Goal: Task Accomplishment & Management: Manage account settings

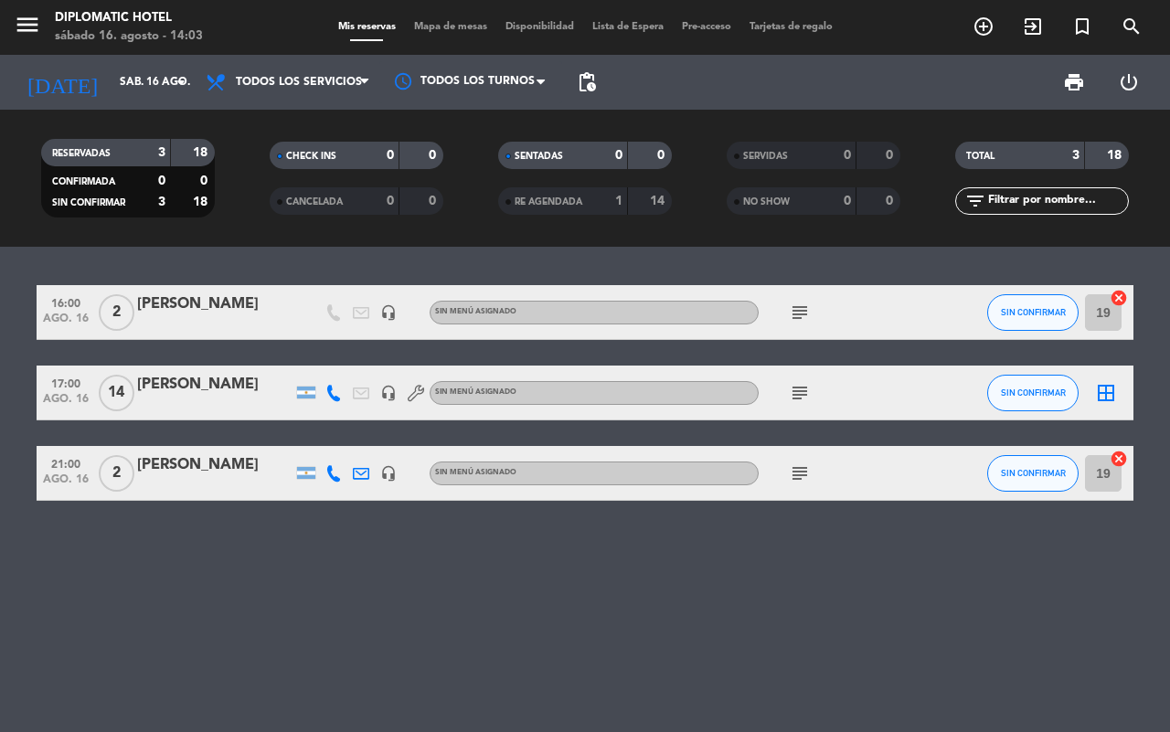
click at [111, 74] on input "sáb. 16 ago." at bounding box center [183, 82] width 145 height 31
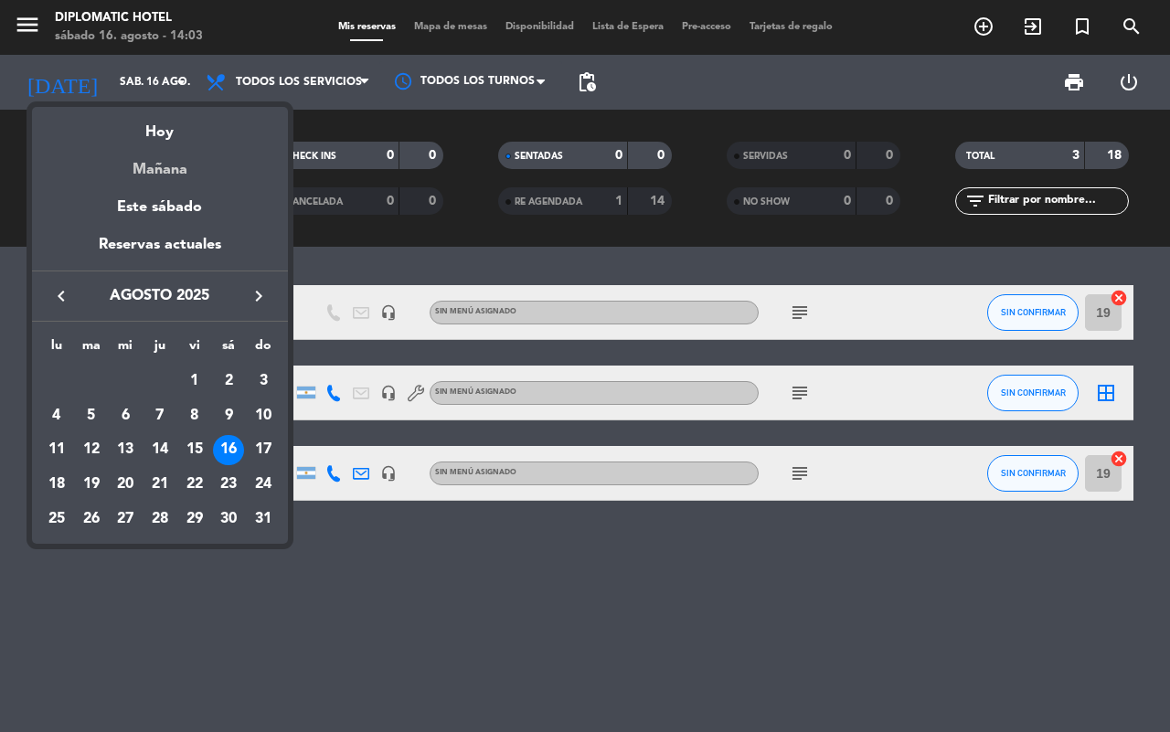
click at [154, 162] on div "Mañana" at bounding box center [160, 162] width 256 height 37
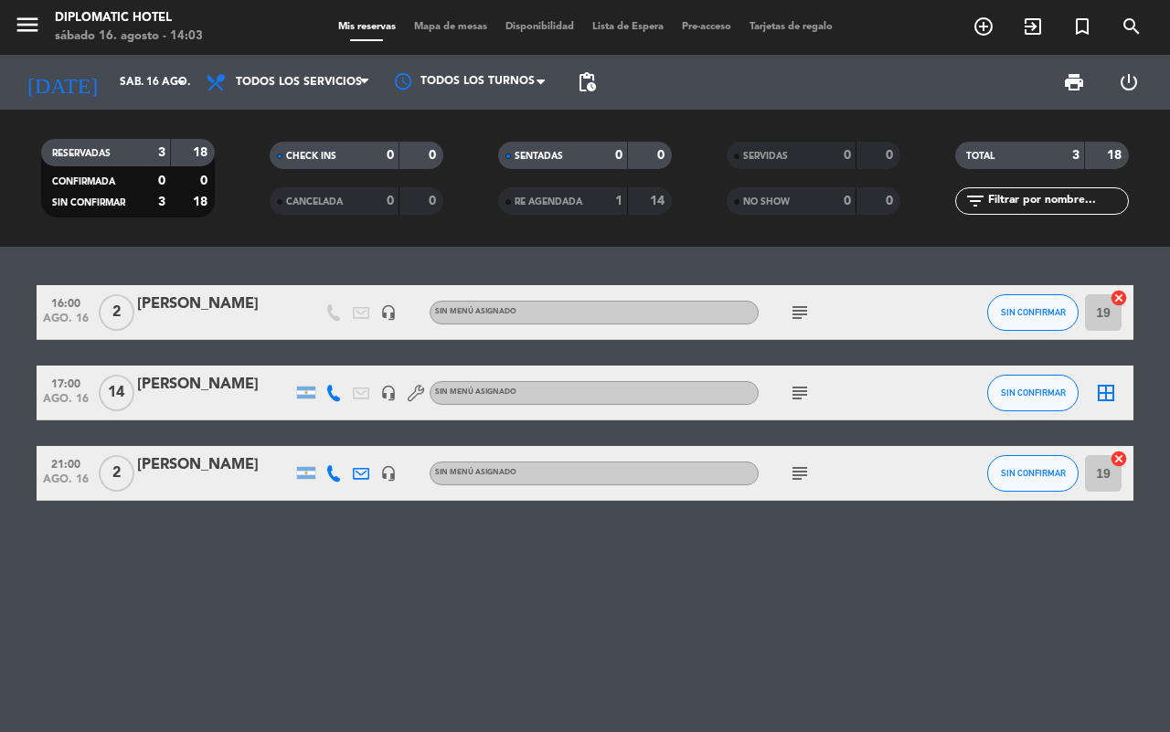
type input "dom. 17 ago."
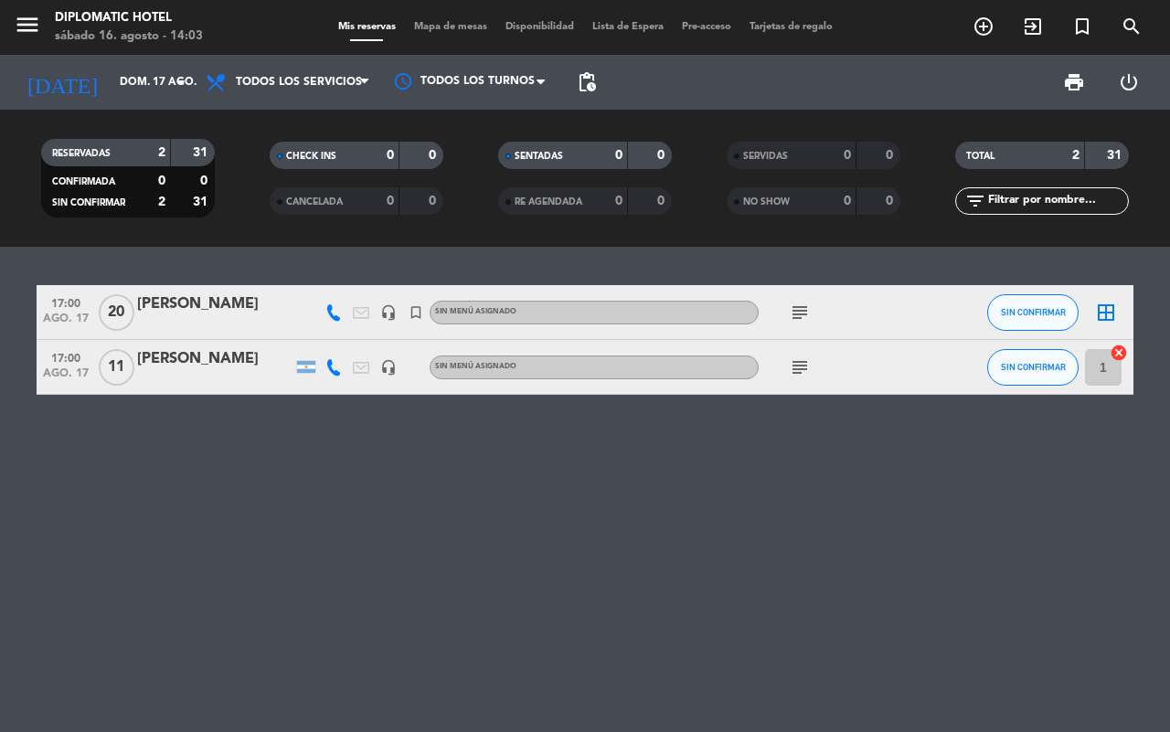
click at [806, 371] on icon "subject" at bounding box center [800, 368] width 22 height 22
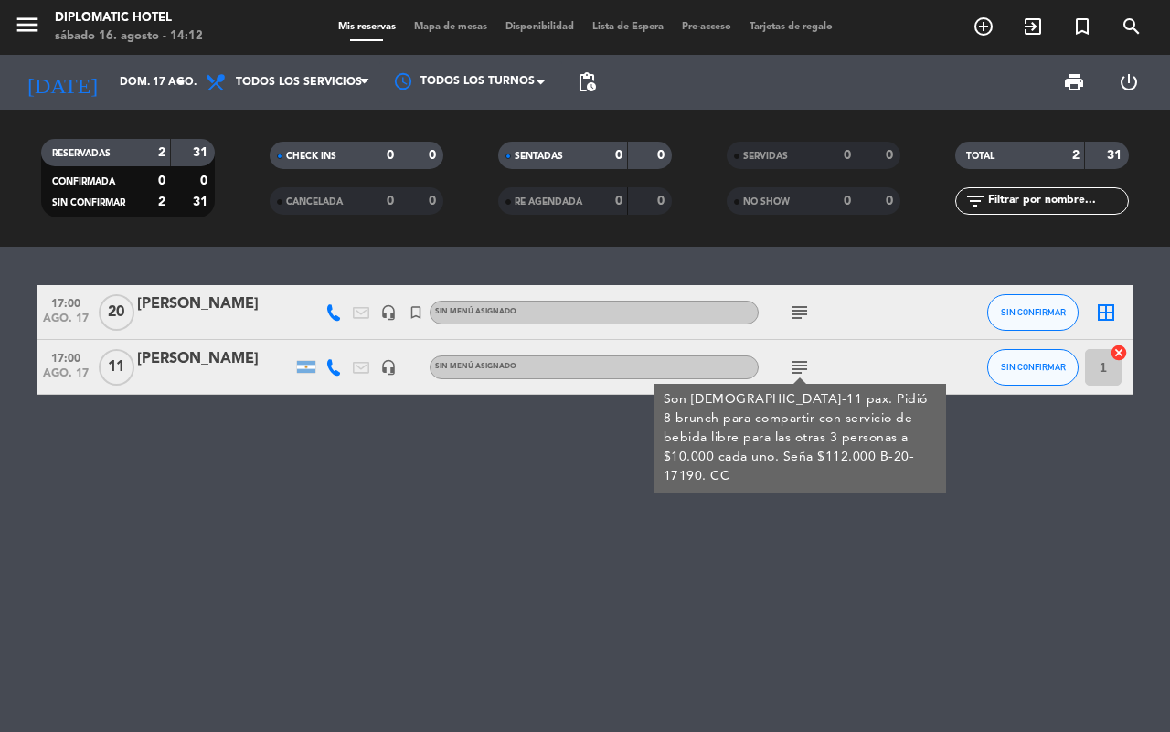
click at [107, 366] on span "11" at bounding box center [117, 367] width 36 height 37
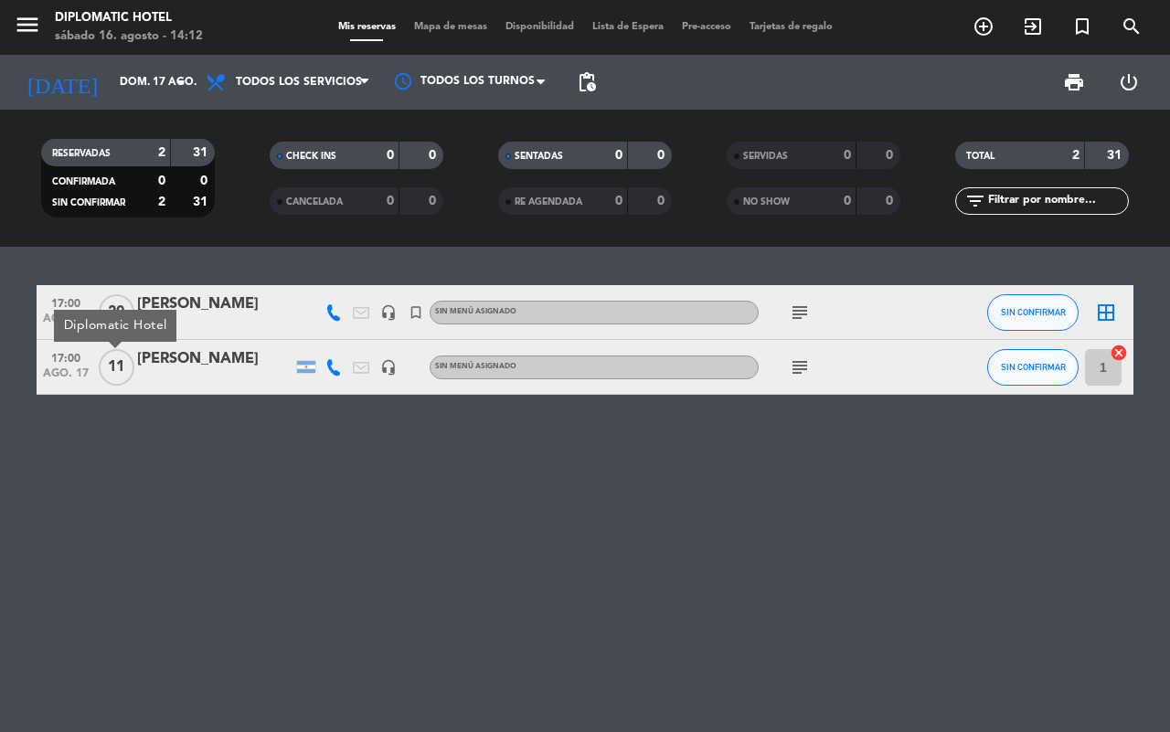
click at [163, 353] on div "[PERSON_NAME]" at bounding box center [214, 359] width 155 height 24
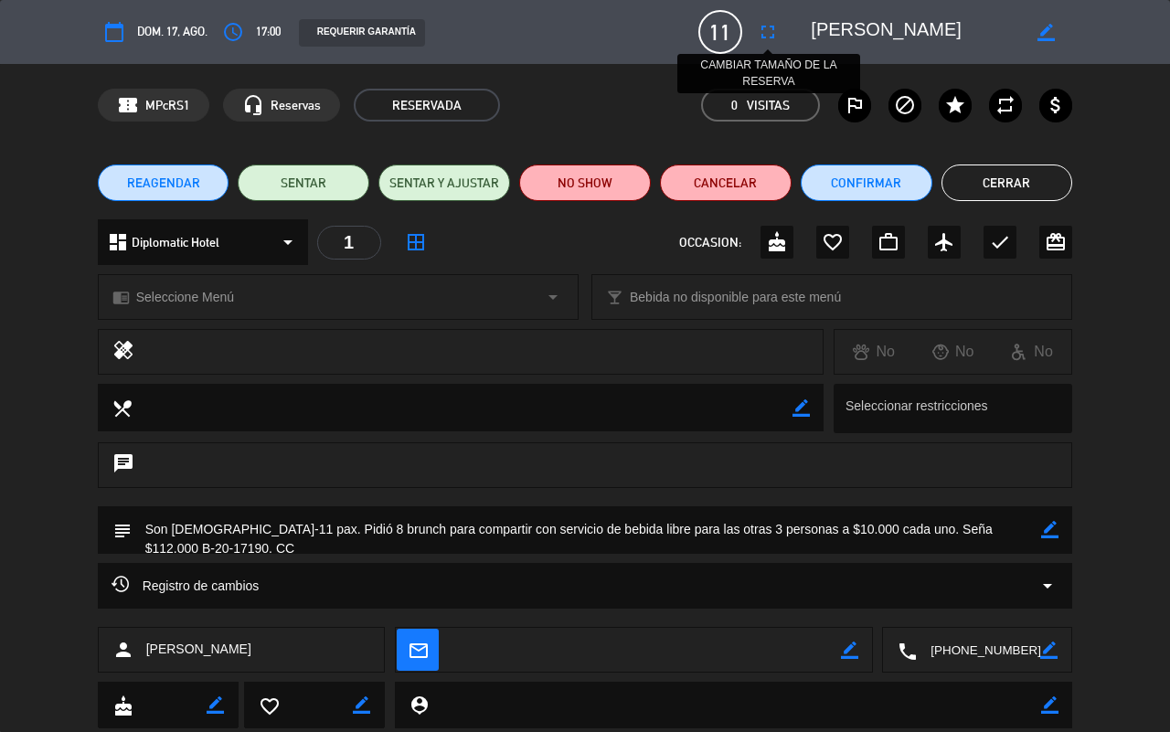
click at [769, 34] on icon "fullscreen" at bounding box center [768, 32] width 22 height 22
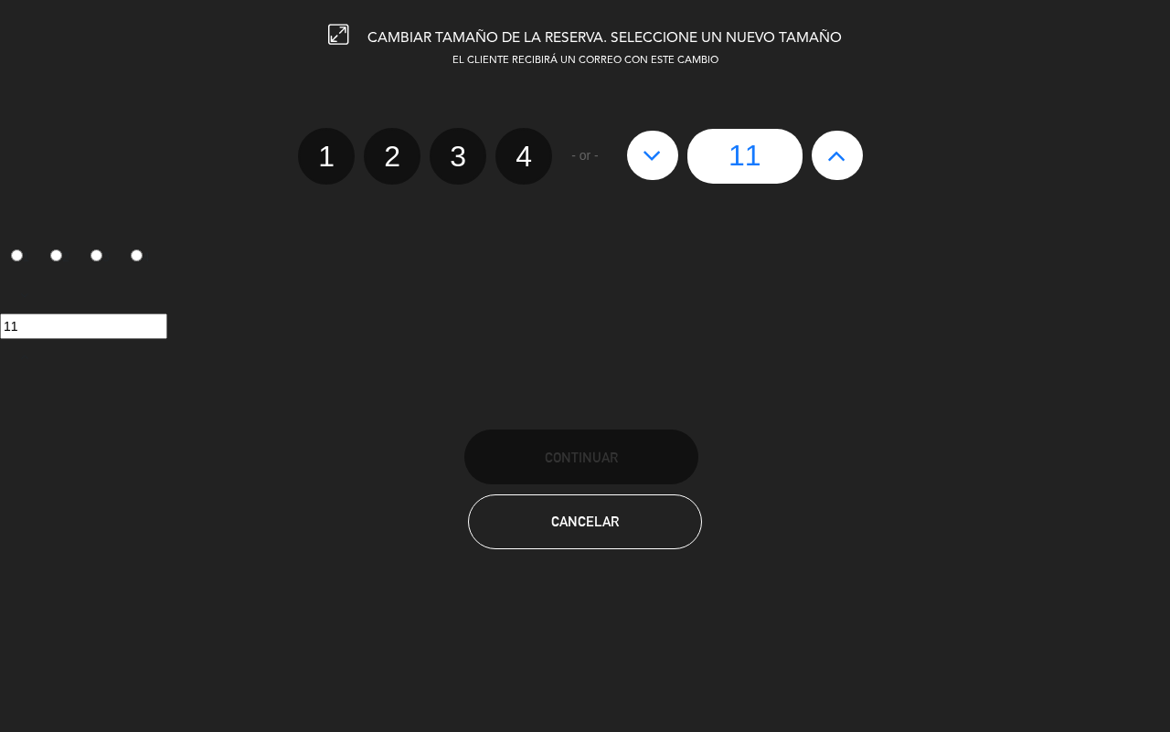
click at [661, 153] on icon at bounding box center [652, 155] width 19 height 29
type input "10"
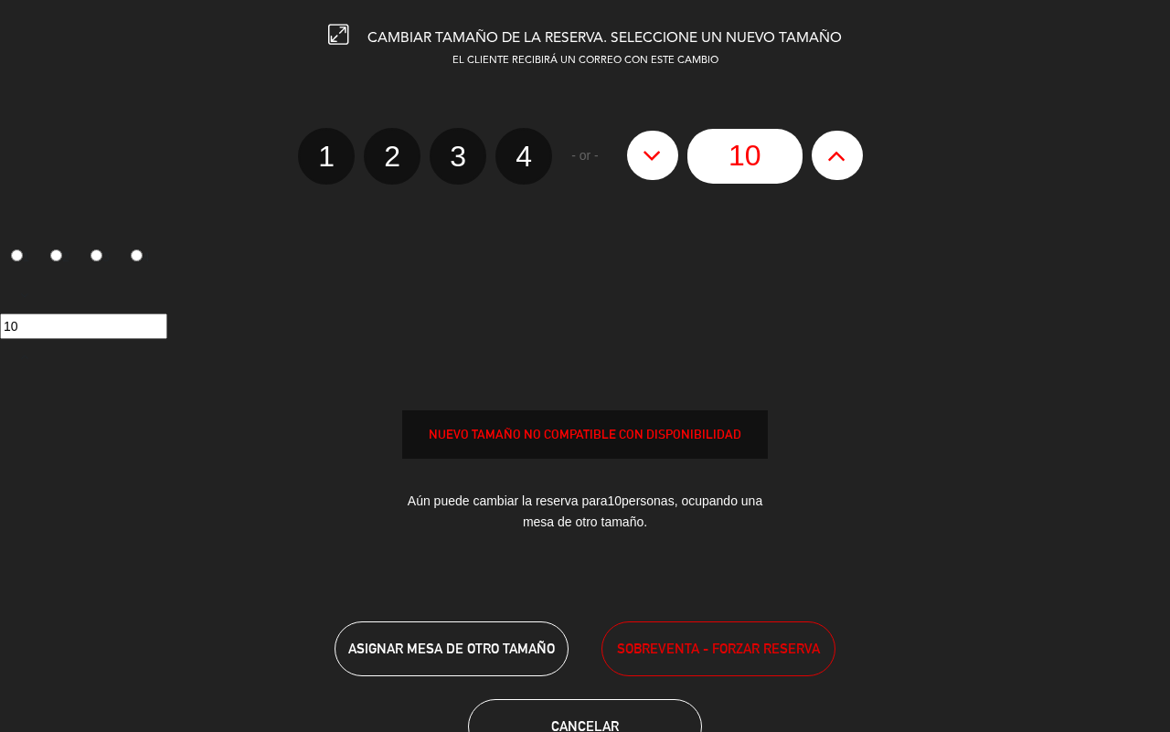
click at [661, 153] on icon at bounding box center [652, 155] width 19 height 29
type input "9"
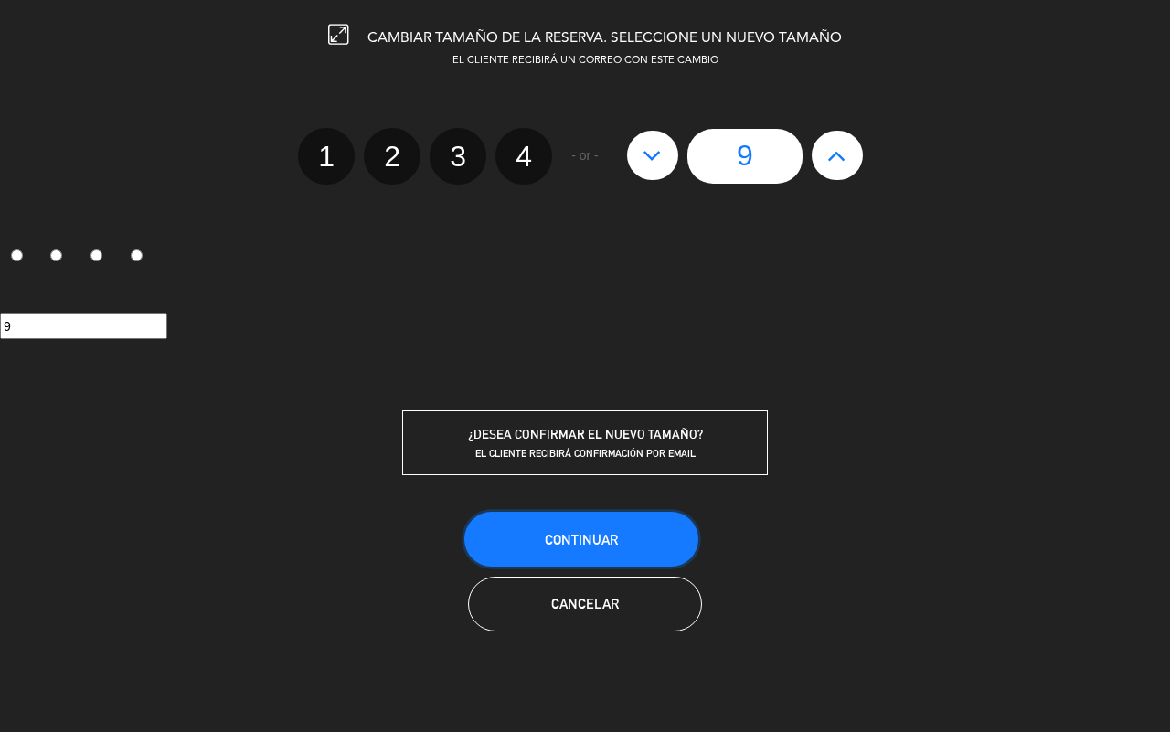
click at [651, 535] on button "Continuar" at bounding box center [581, 539] width 234 height 55
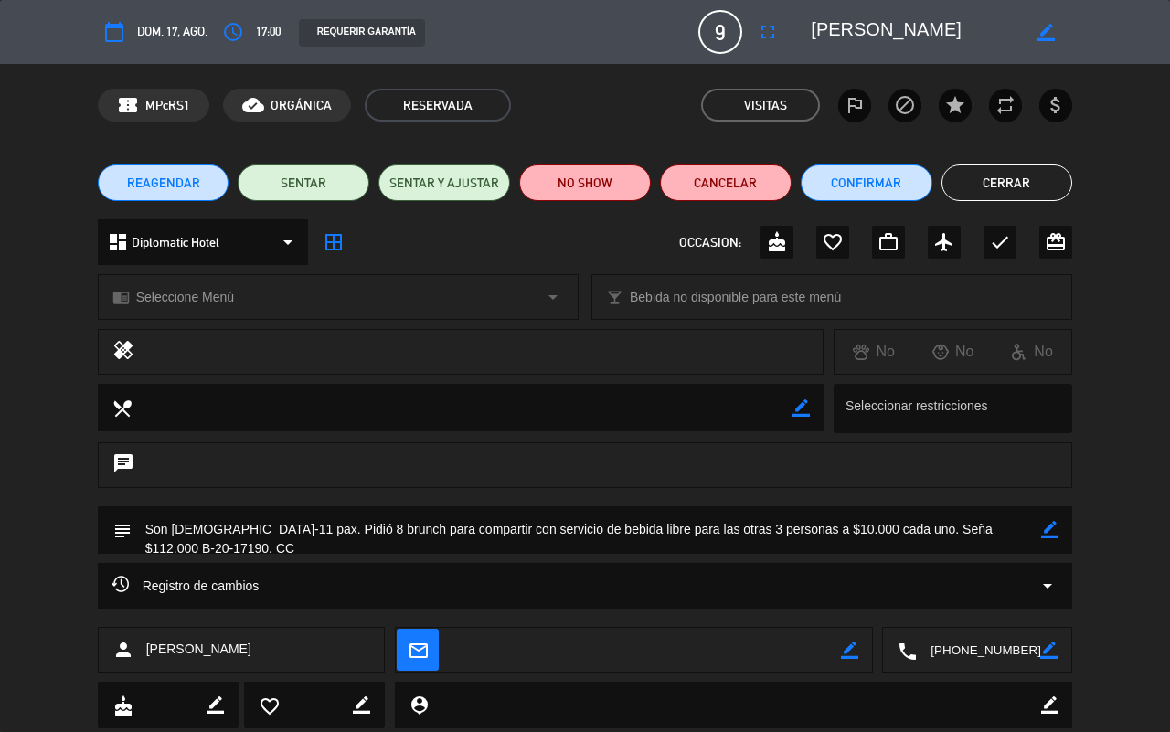
click at [1006, 189] on button "Cerrar" at bounding box center [1008, 183] width 132 height 37
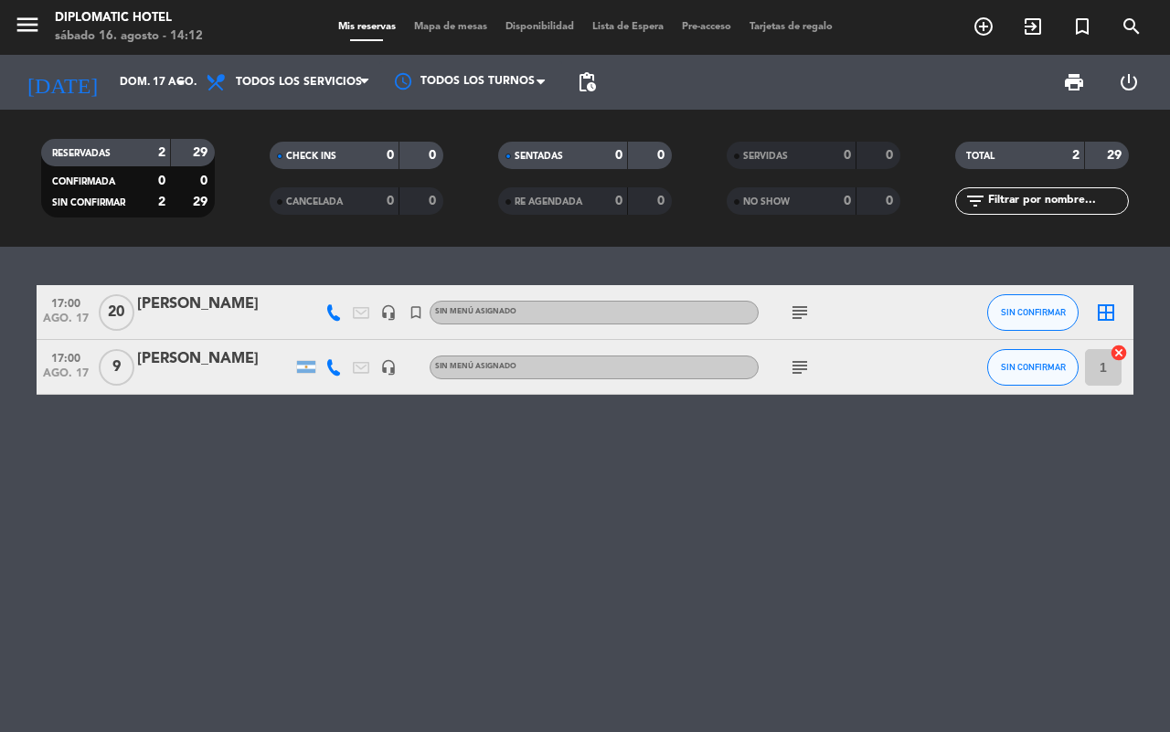
click at [802, 315] on icon "subject" at bounding box center [800, 313] width 22 height 22
